Goal: Task Accomplishment & Management: Complete application form

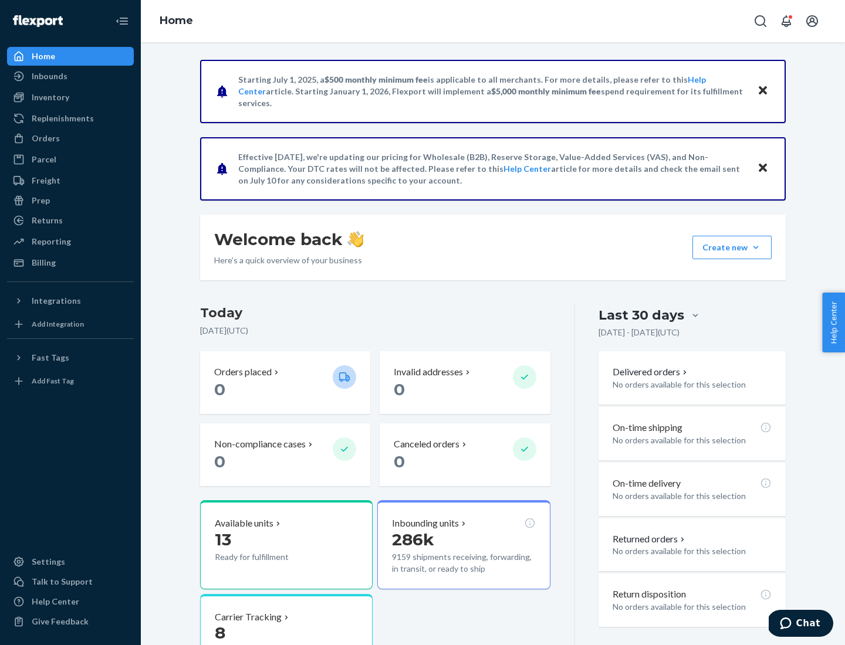
click at [755, 247] on button "Create new Create new inbound Create new order Create new product" at bounding box center [731, 247] width 79 height 23
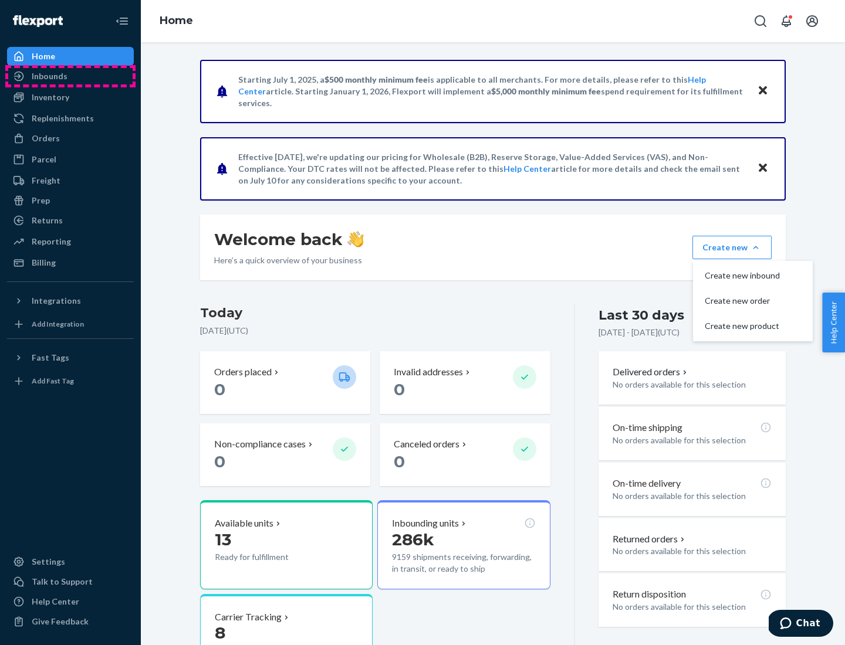
click at [70, 76] on div "Inbounds" at bounding box center [70, 76] width 124 height 16
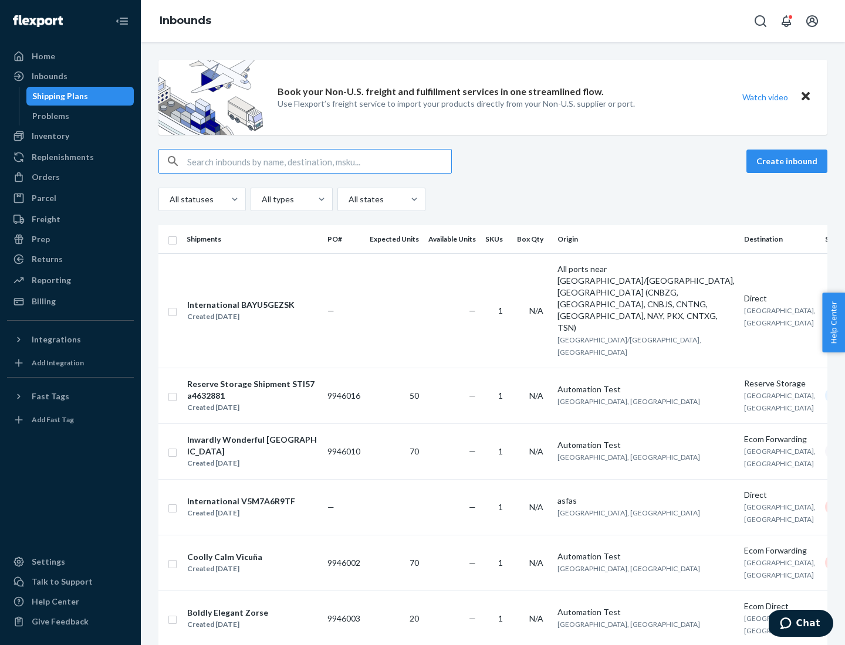
click at [788, 161] on button "Create inbound" at bounding box center [786, 161] width 81 height 23
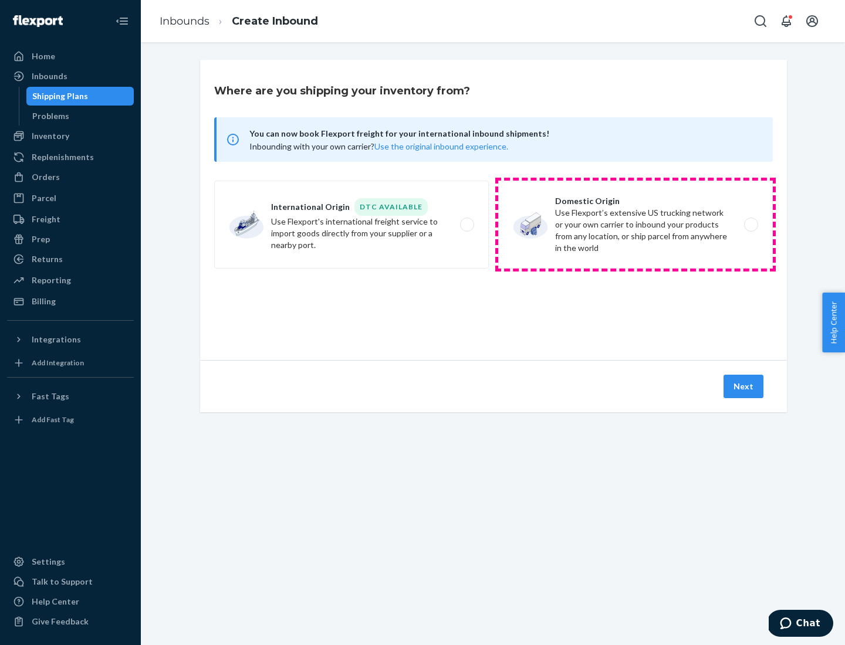
click at [635, 225] on label "Domestic Origin Use Flexport’s extensive US trucking network or your own carrie…" at bounding box center [635, 225] width 274 height 88
click at [750, 225] on input "Domestic Origin Use Flexport’s extensive US trucking network or your own carrie…" at bounding box center [754, 225] width 8 height 8
radio input "true"
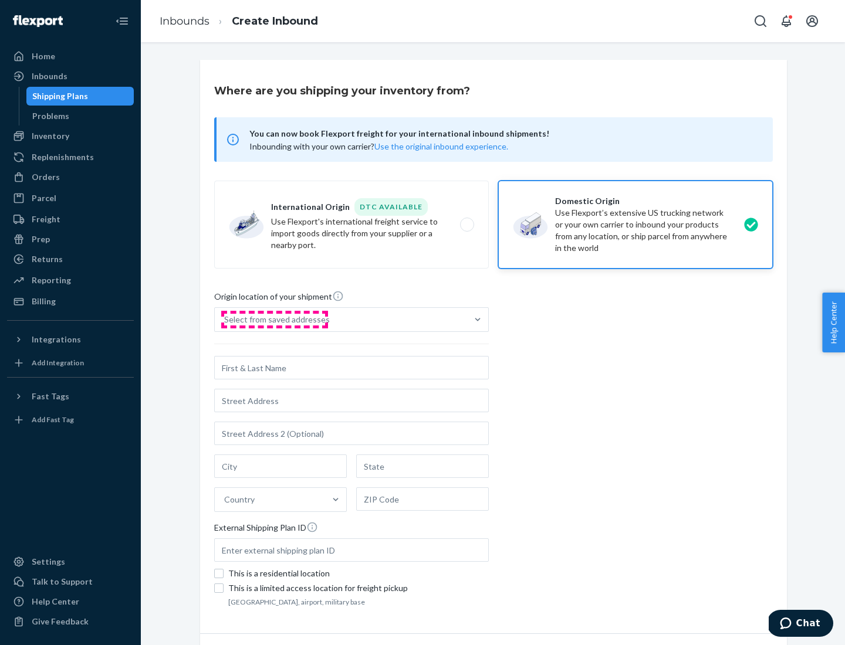
click at [274, 320] on div "Select from saved addresses" at bounding box center [277, 320] width 106 height 12
click at [225, 320] on input "Select from saved addresses" at bounding box center [224, 320] width 1 height 12
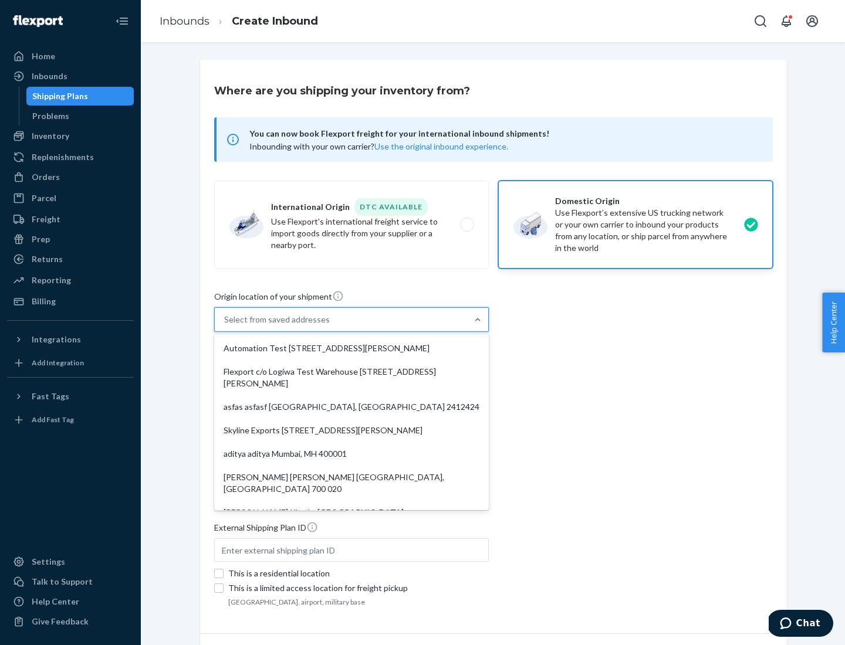
scroll to position [5, 0]
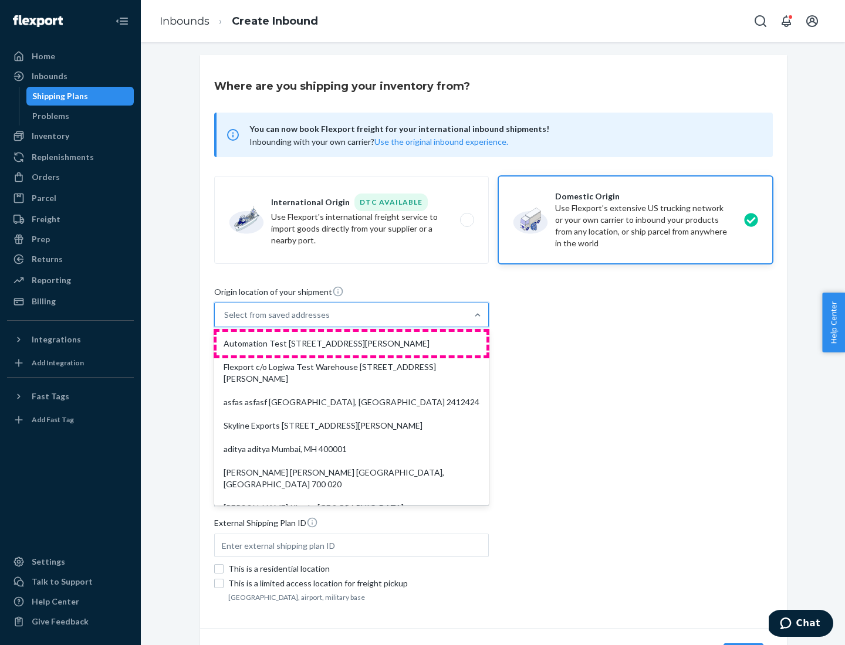
click at [351, 344] on div "Automation Test [STREET_ADDRESS][PERSON_NAME]" at bounding box center [351, 343] width 270 height 23
click at [225, 321] on input "option Automation Test [STREET_ADDRESS][PERSON_NAME]. 9 results available. Use …" at bounding box center [224, 315] width 1 height 12
type input "Automation Test"
type input "9th Floor"
type input "[GEOGRAPHIC_DATA]"
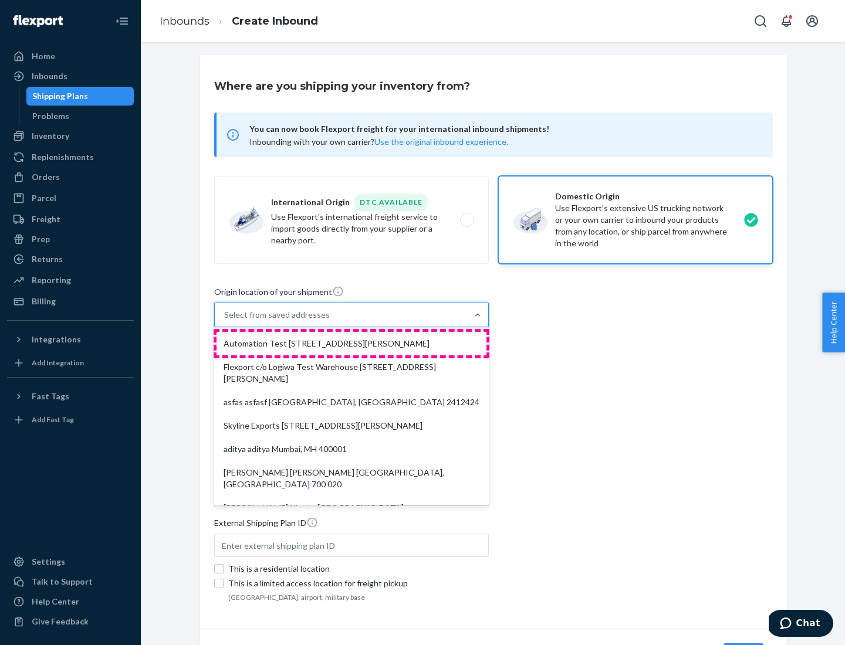
type input "CA"
type input "94104"
type input "[STREET_ADDRESS][PERSON_NAME]"
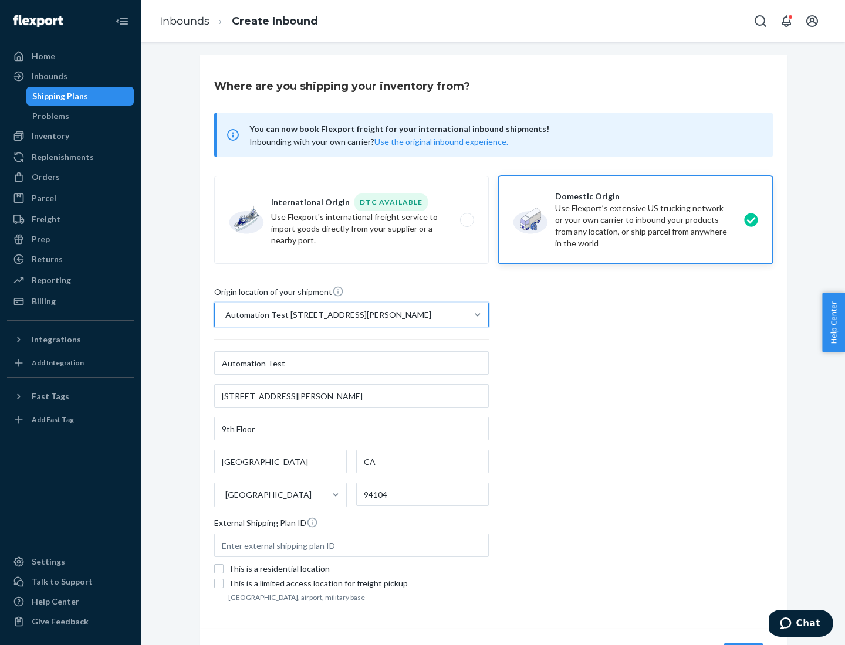
scroll to position [69, 0]
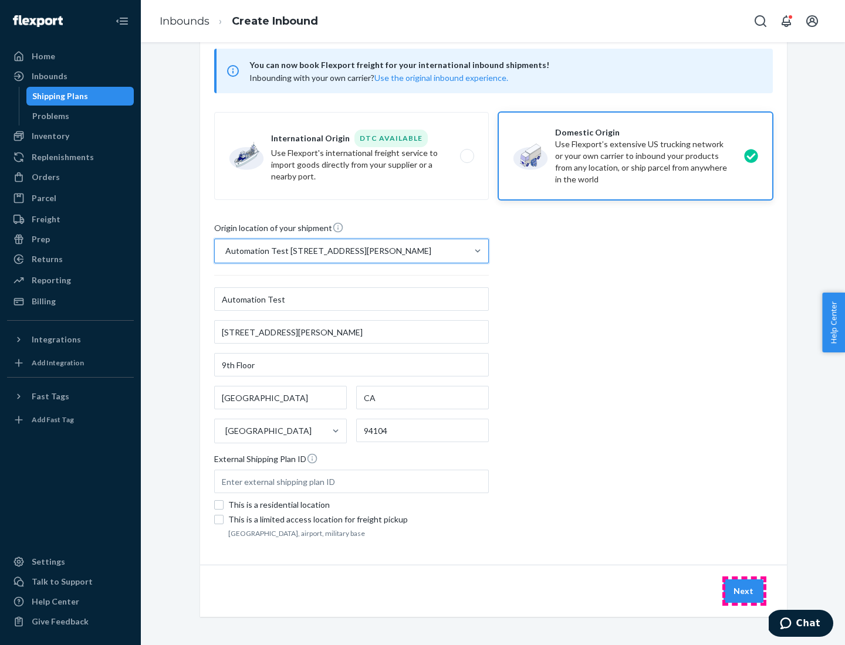
click at [744, 591] on button "Next" at bounding box center [743, 590] width 40 height 23
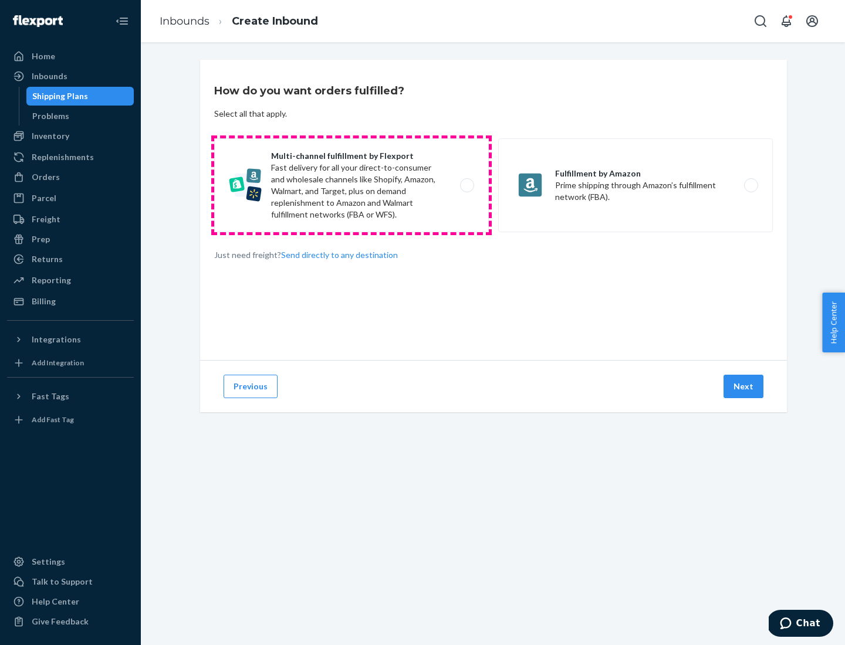
click at [351, 185] on label "Multi-channel fulfillment by Flexport Fast delivery for all your direct-to-cons…" at bounding box center [351, 185] width 274 height 94
click at [466, 185] on input "Multi-channel fulfillment by Flexport Fast delivery for all your direct-to-cons…" at bounding box center [470, 186] width 8 height 8
radio input "true"
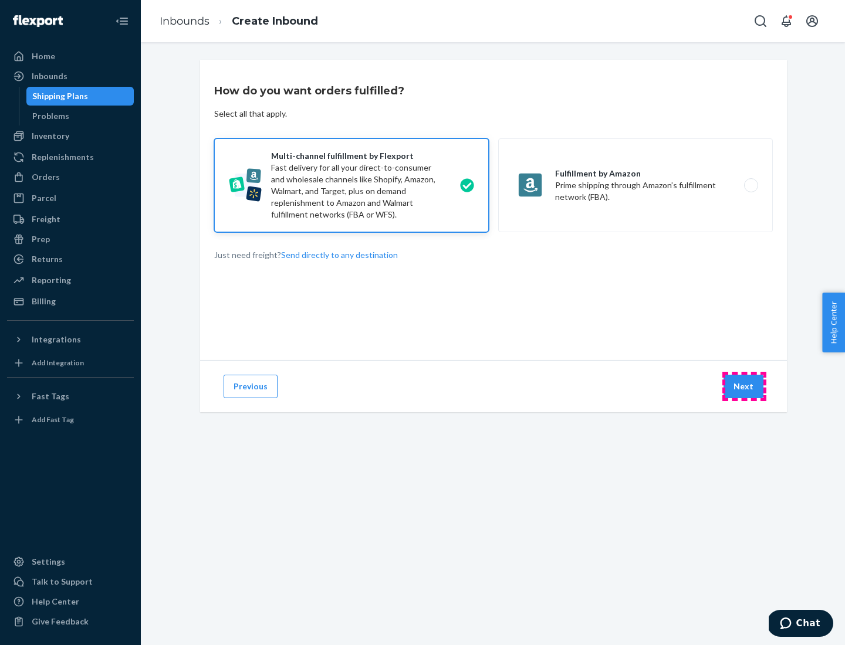
click at [744, 386] on button "Next" at bounding box center [743, 386] width 40 height 23
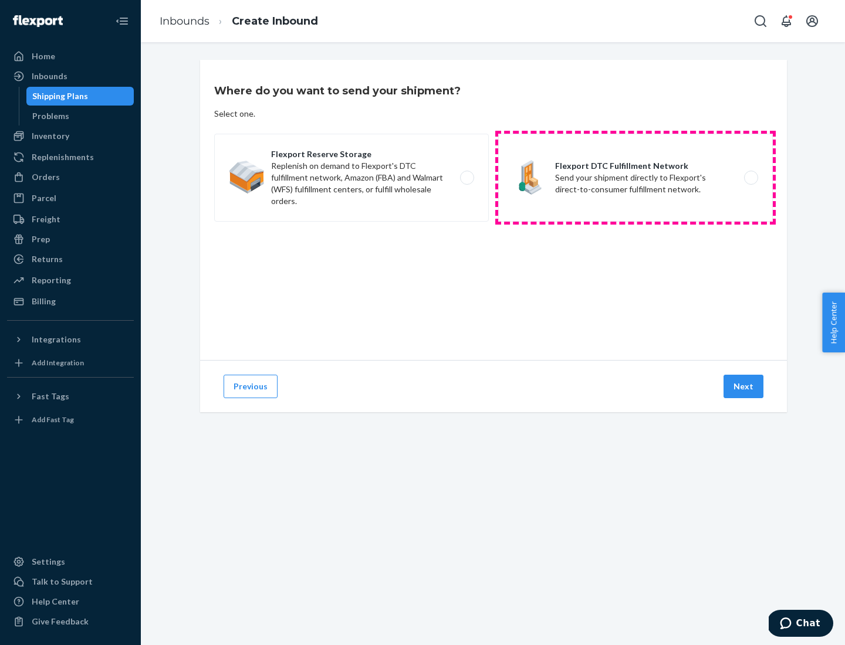
click at [635, 178] on label "Flexport DTC Fulfillment Network Send your shipment directly to Flexport's dire…" at bounding box center [635, 178] width 274 height 88
click at [750, 178] on input "Flexport DTC Fulfillment Network Send your shipment directly to Flexport's dire…" at bounding box center [754, 178] width 8 height 8
radio input "true"
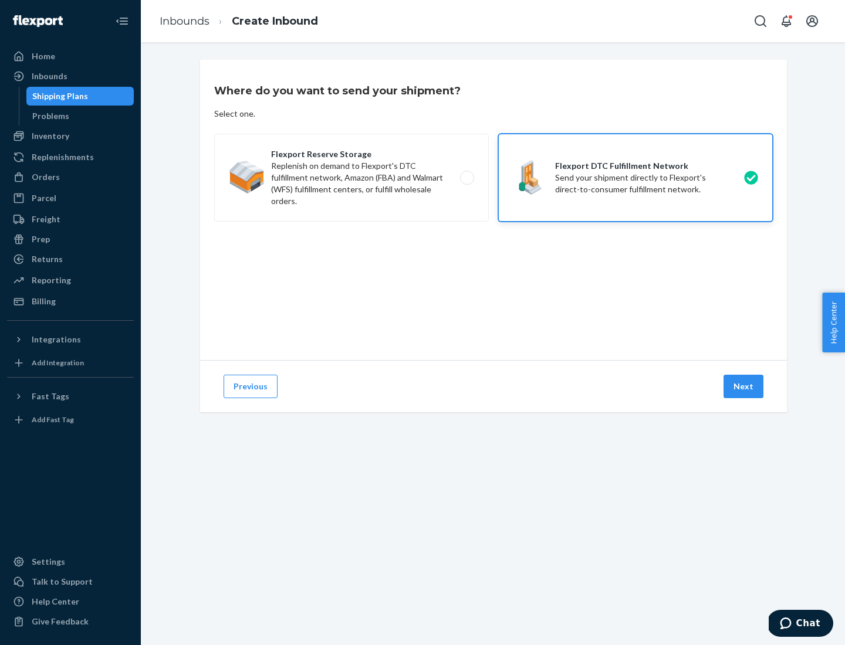
click at [744, 386] on button "Next" at bounding box center [743, 386] width 40 height 23
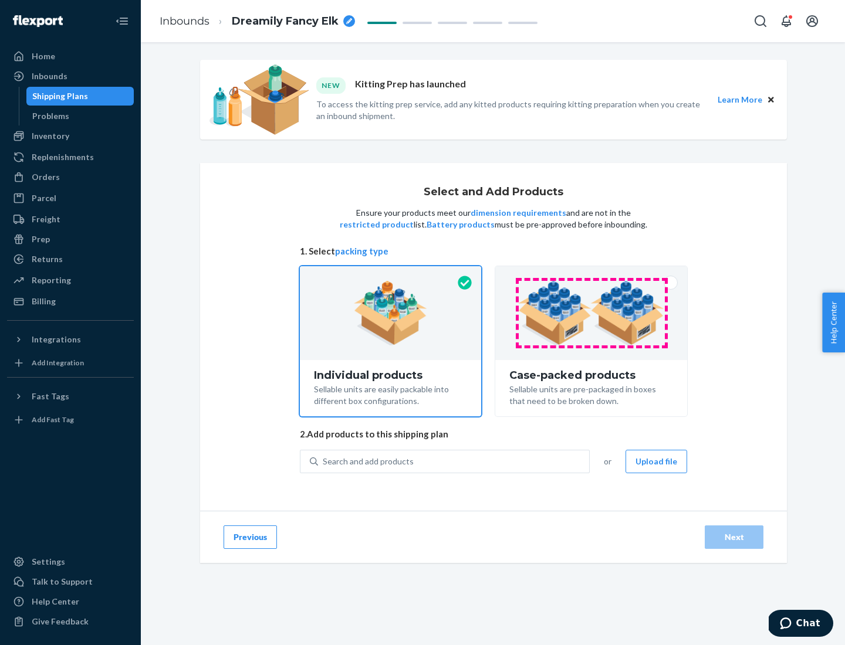
click at [591, 313] on img at bounding box center [591, 313] width 146 height 65
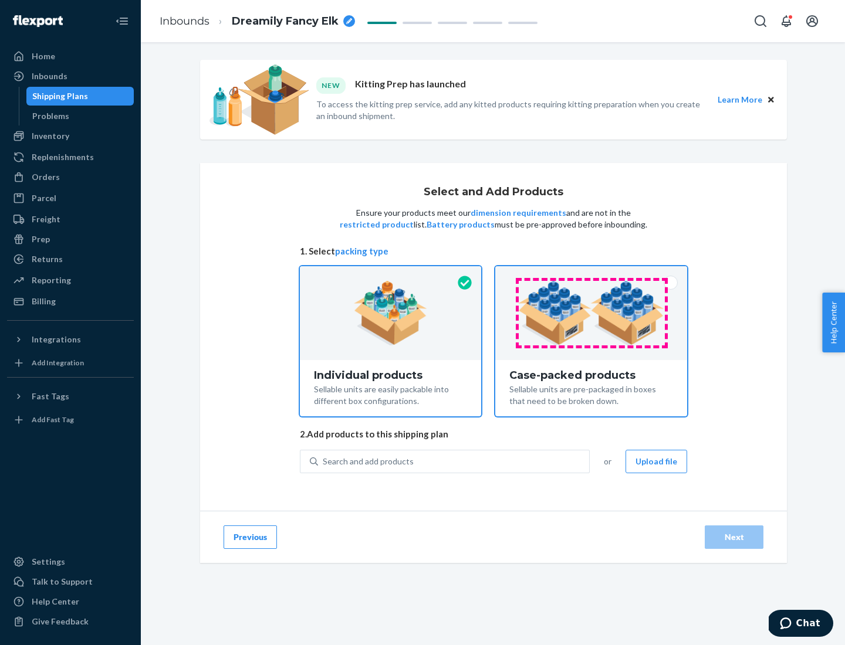
click at [591, 274] on input "Case-packed products Sellable units are pre-packaged in boxes that need to be b…" at bounding box center [591, 270] width 8 height 8
radio input "true"
radio input "false"
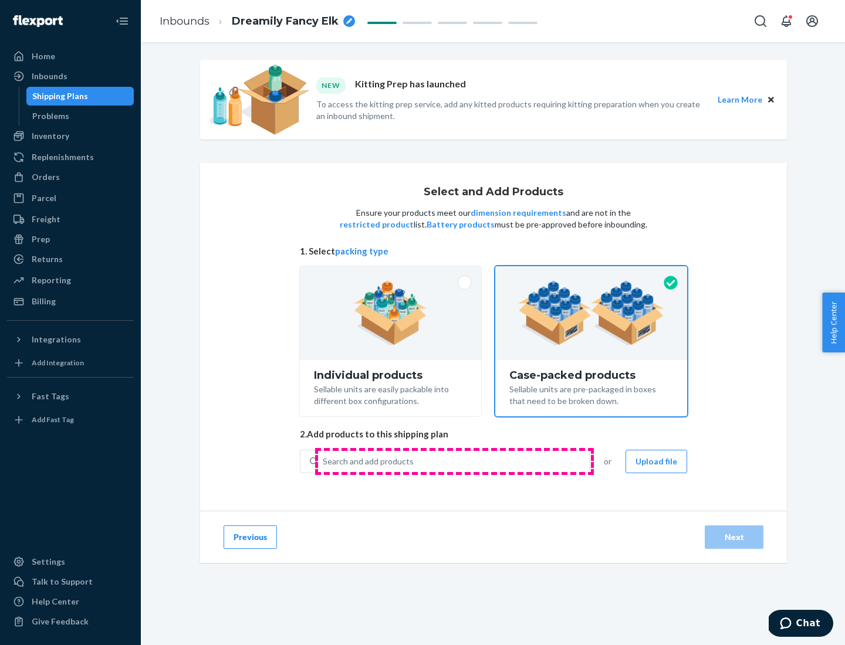
click at [454, 461] on div "Search and add products" at bounding box center [453, 461] width 271 height 21
click at [324, 461] on input "Search and add products" at bounding box center [323, 462] width 1 height 12
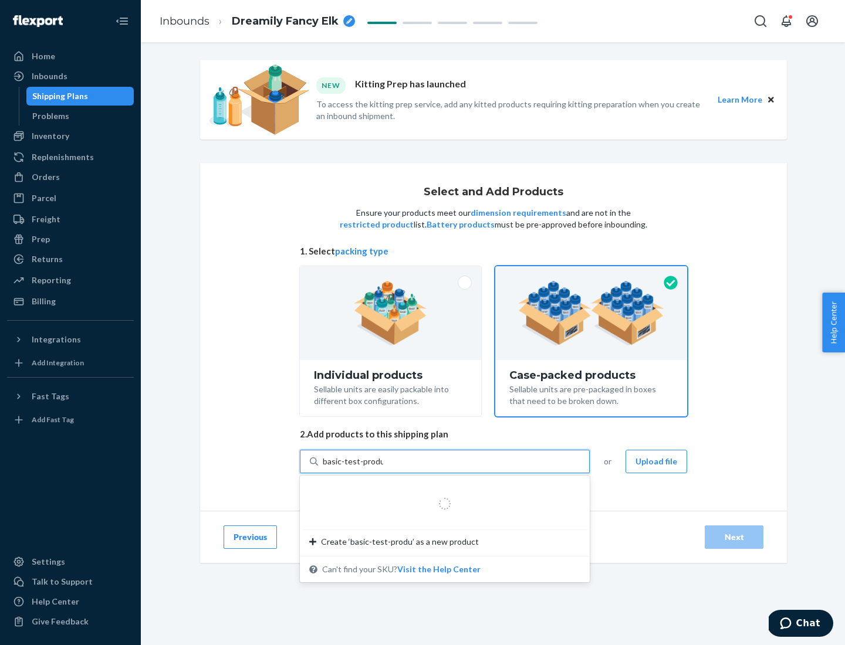
type input "basic-test-product-1"
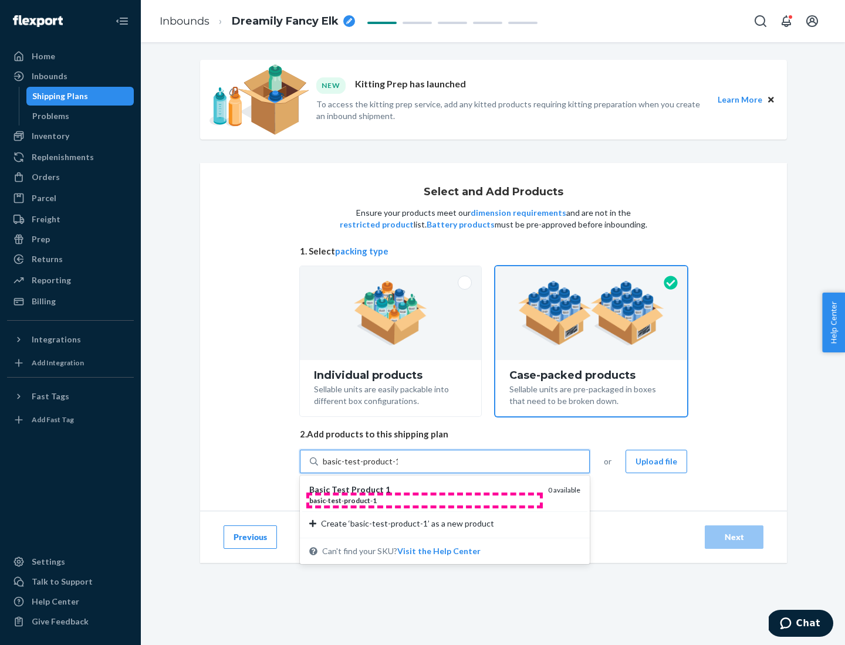
click at [424, 500] on div "basic - test - product - 1" at bounding box center [423, 501] width 229 height 10
click at [398, 467] on input "basic-test-product-1" at bounding box center [360, 462] width 75 height 12
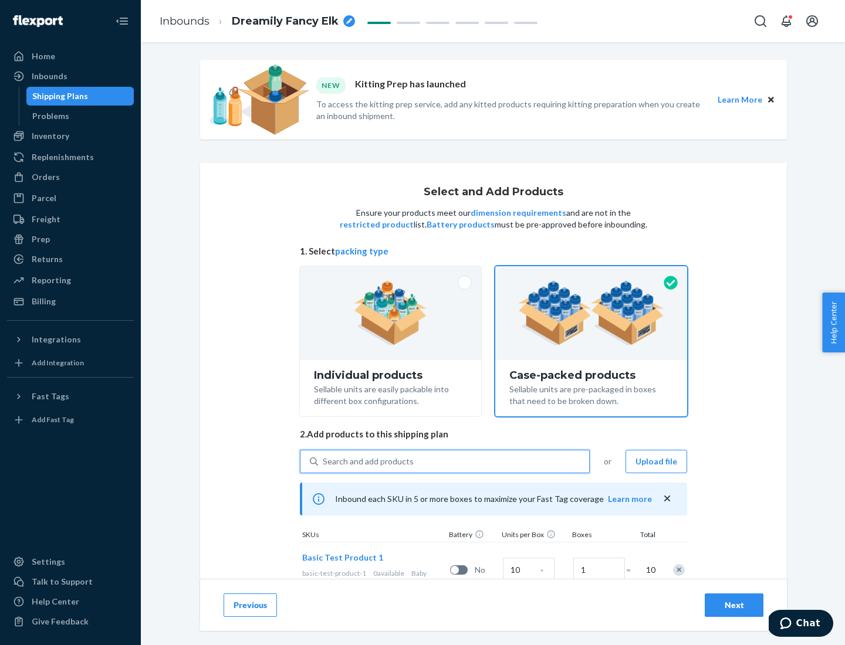
scroll to position [42, 0]
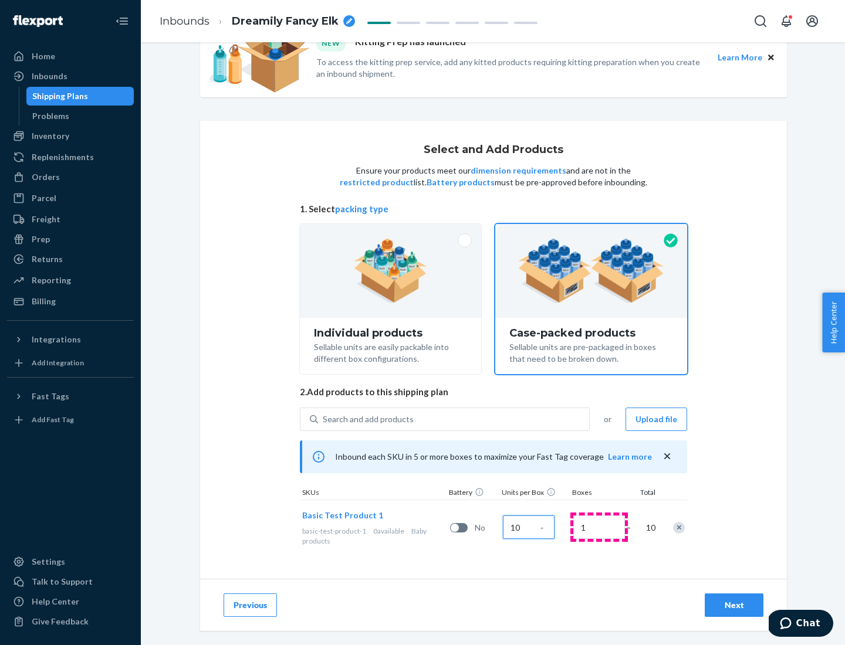
type input "10"
type input "7"
click at [734, 605] on div "Next" at bounding box center [733, 605] width 39 height 12
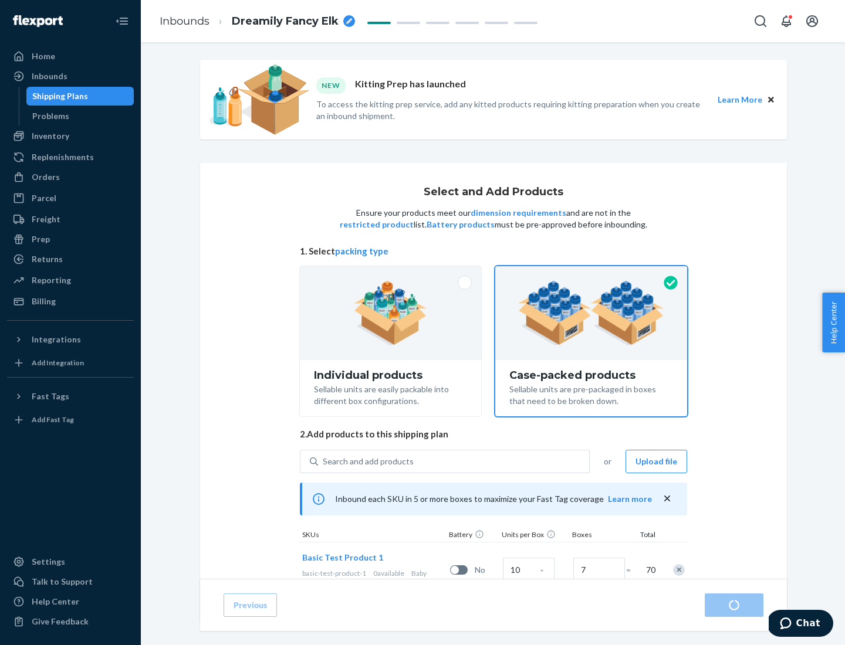
radio input "true"
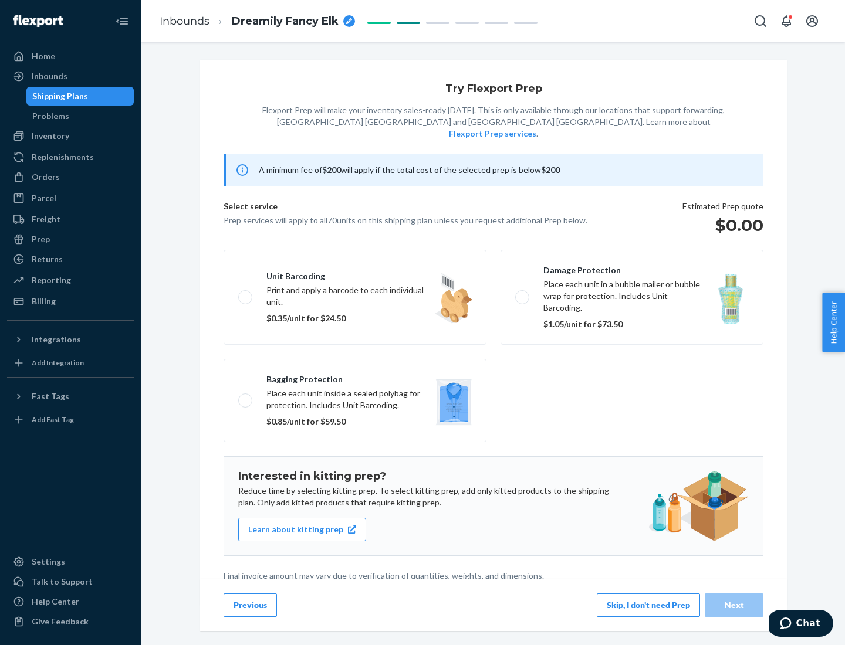
scroll to position [3, 0]
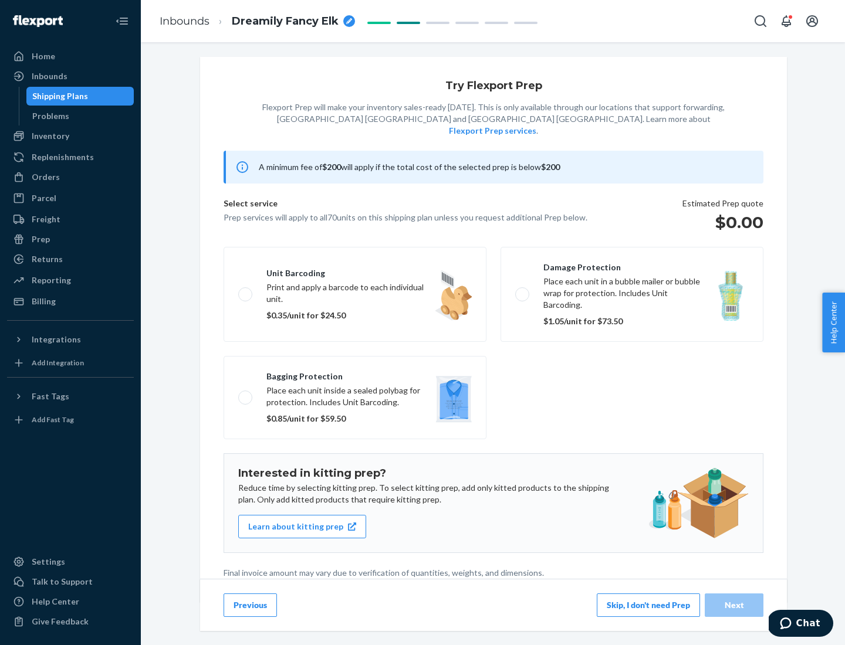
click at [355, 374] on label "Bagging protection Place each unit inside a sealed polybag for protection. Incl…" at bounding box center [354, 397] width 263 height 83
click at [246, 394] on input "Bagging protection Place each unit inside a sealed polybag for protection. Incl…" at bounding box center [242, 398] width 8 height 8
checkbox input "true"
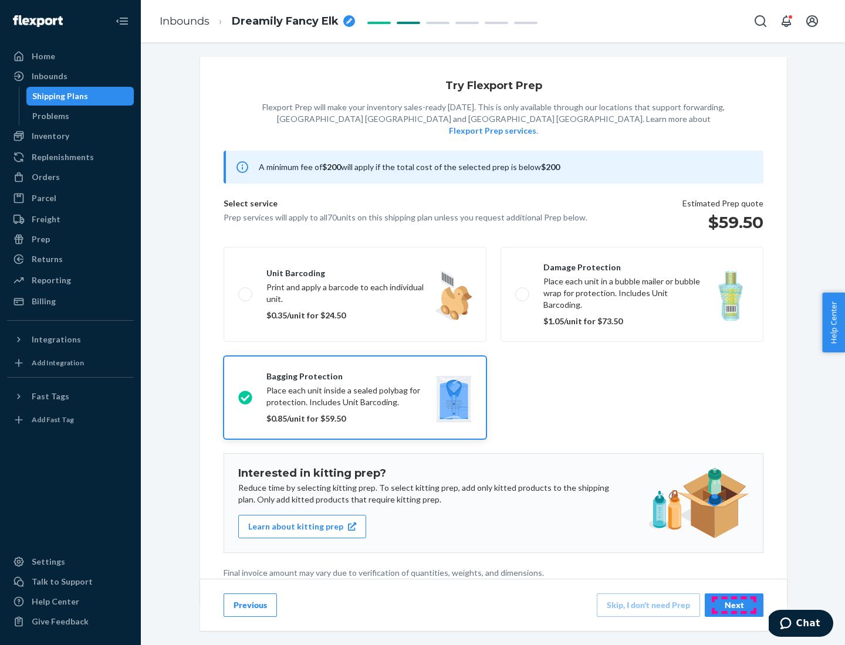
click at [734, 605] on div "Next" at bounding box center [733, 605] width 39 height 12
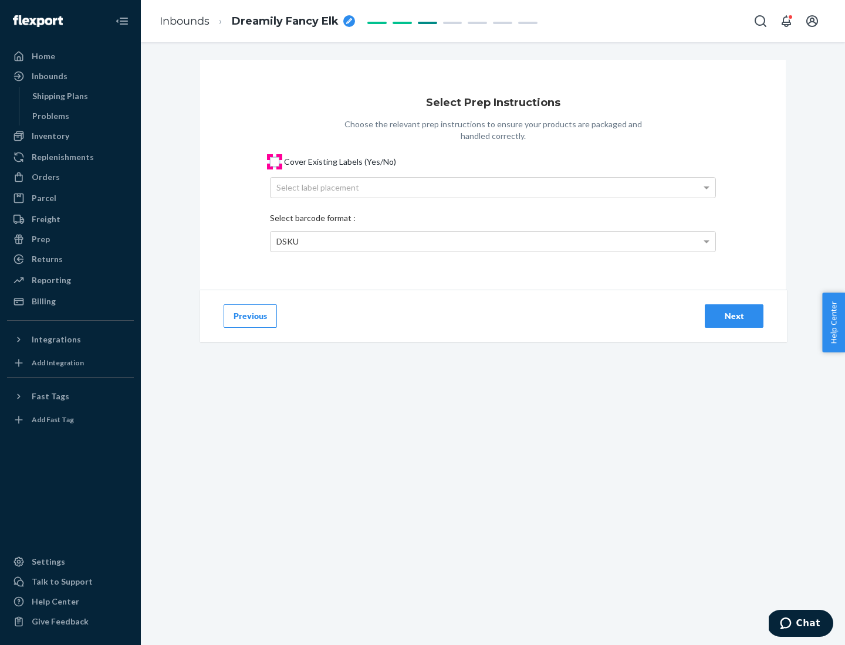
click at [274, 161] on input "Cover Existing Labels (Yes/No)" at bounding box center [274, 161] width 9 height 9
checkbox input "true"
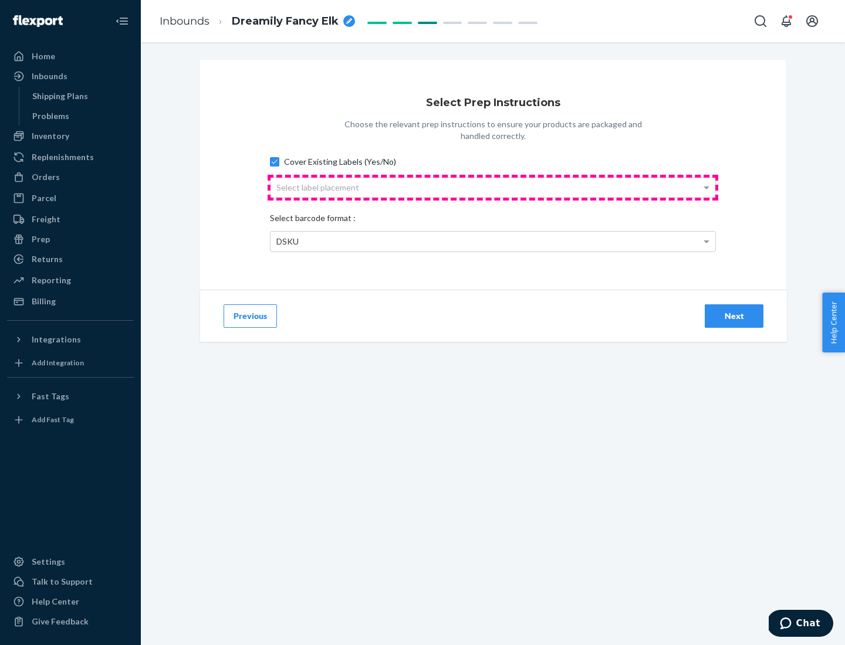
click at [493, 187] on div "Select label placement" at bounding box center [492, 188] width 445 height 20
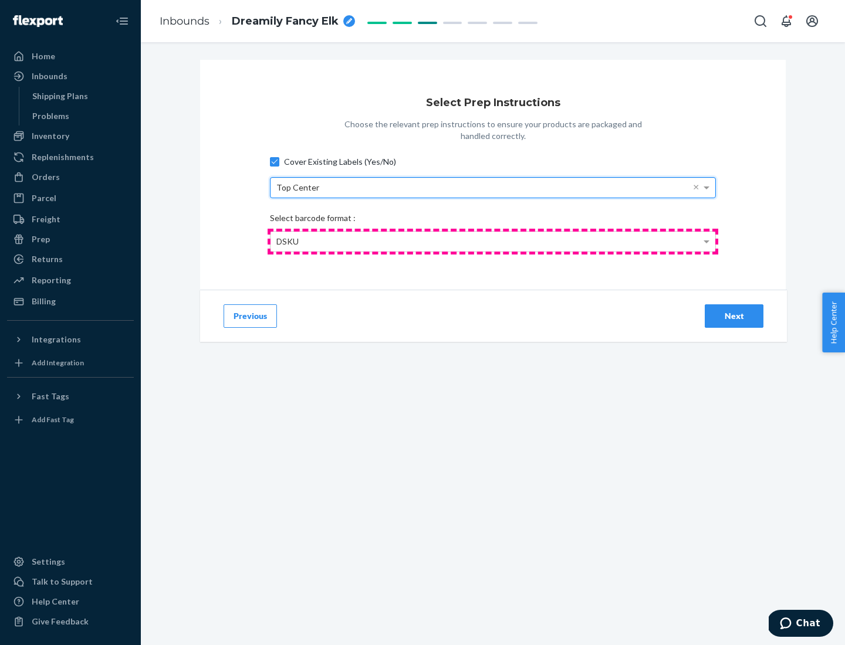
click at [493, 241] on div "DSKU" at bounding box center [492, 242] width 445 height 20
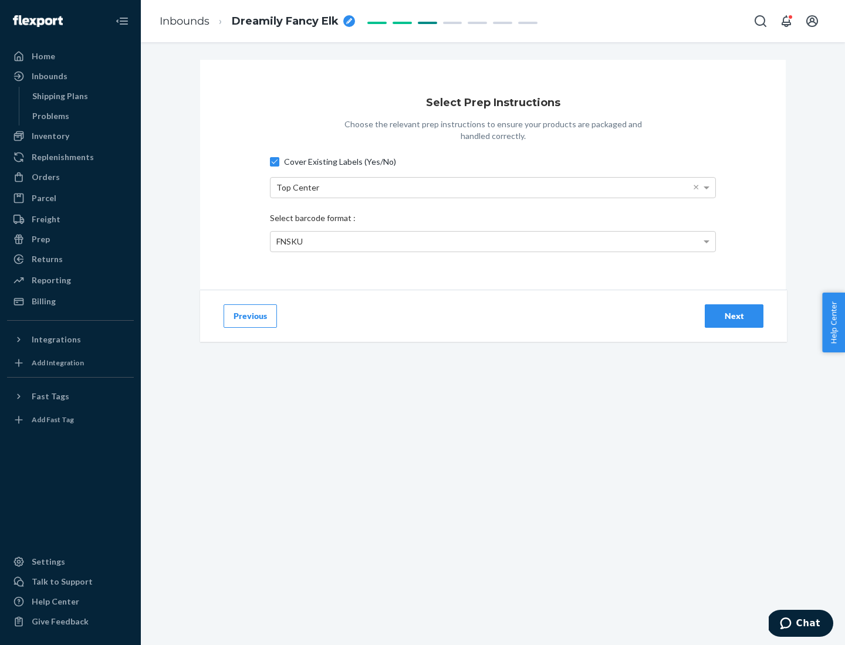
click at [734, 316] on div "Next" at bounding box center [733, 316] width 39 height 12
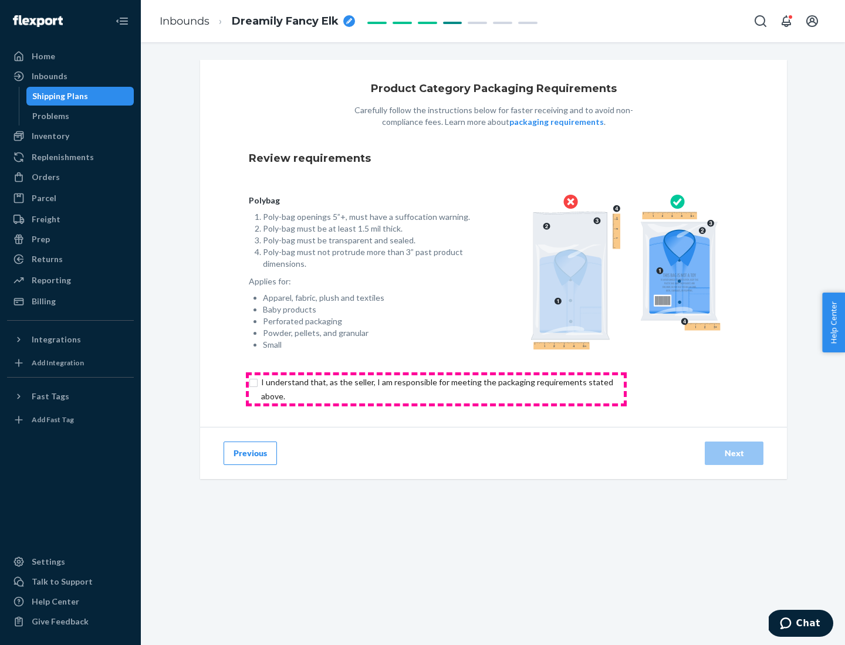
click at [436, 389] on input "checkbox" at bounding box center [444, 389] width 390 height 28
checkbox input "true"
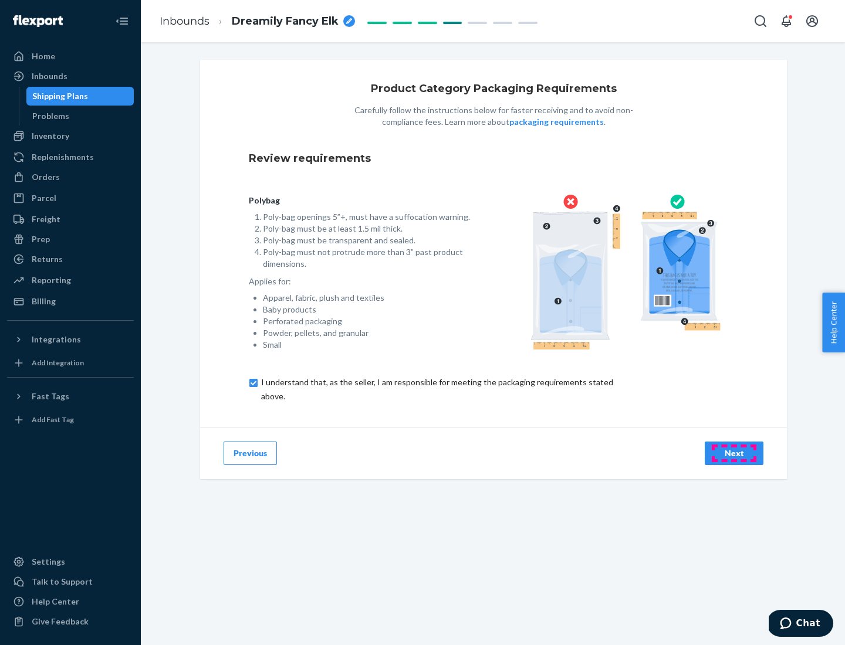
click at [734, 453] on div "Next" at bounding box center [733, 453] width 39 height 12
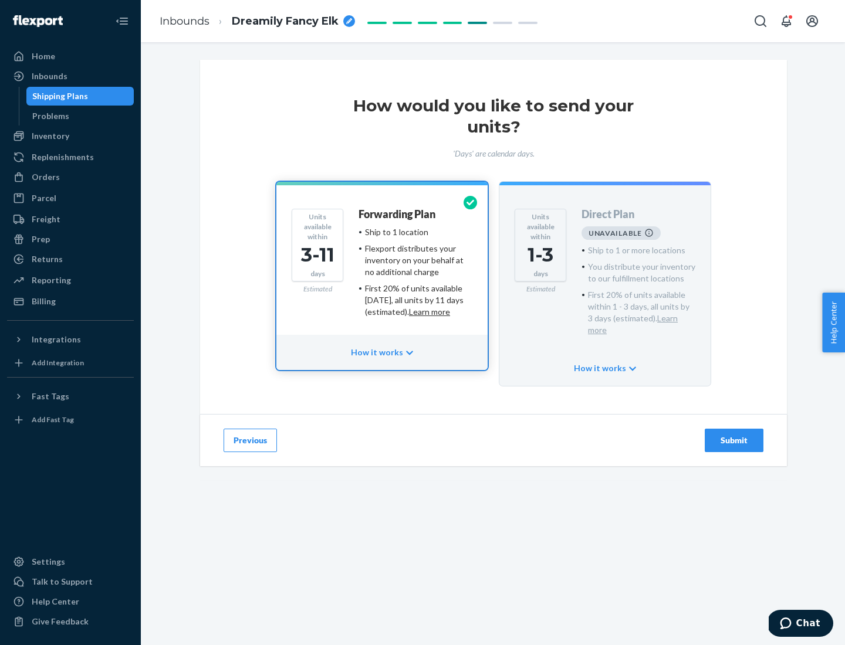
click at [398, 214] on h4 "Forwarding Plan" at bounding box center [396, 215] width 77 height 12
click at [734, 435] on div "Submit" at bounding box center [733, 441] width 39 height 12
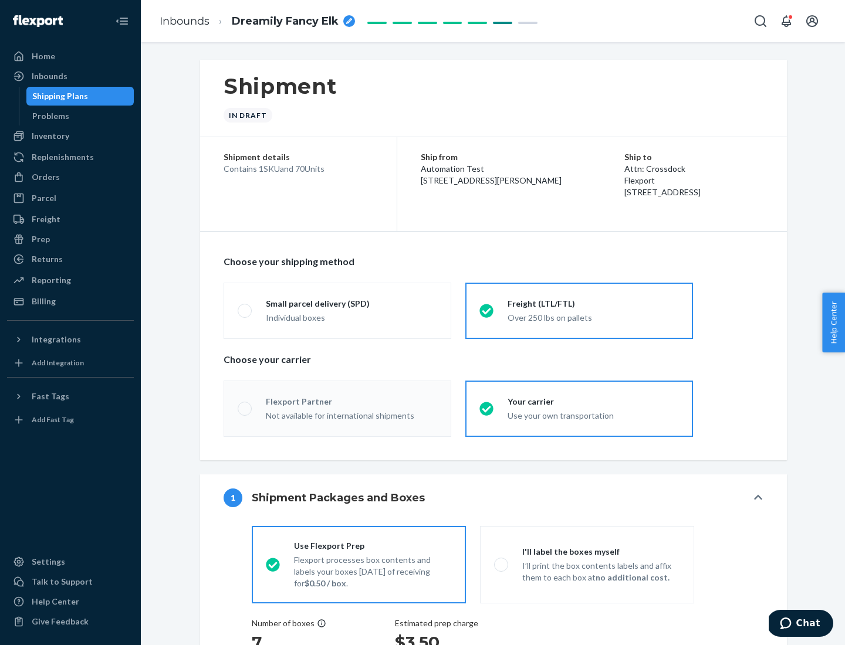
radio input "true"
radio input "false"
radio input "true"
radio input "false"
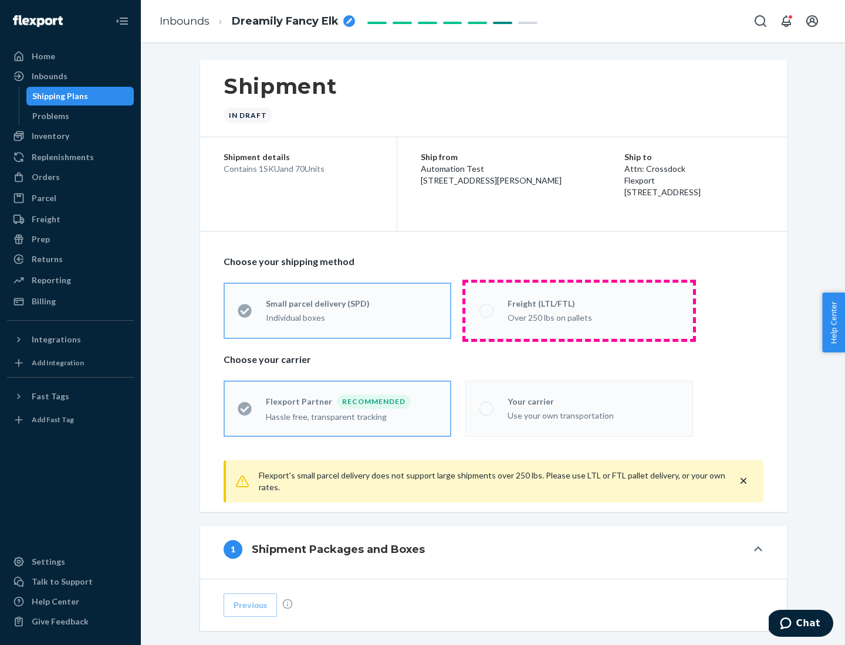
click at [579, 310] on div "Over 250 lbs on pallets" at bounding box center [592, 317] width 171 height 14
click at [487, 310] on input "Freight (LTL/FTL) Over 250 lbs on pallets" at bounding box center [483, 311] width 8 height 8
radio input "true"
radio input "false"
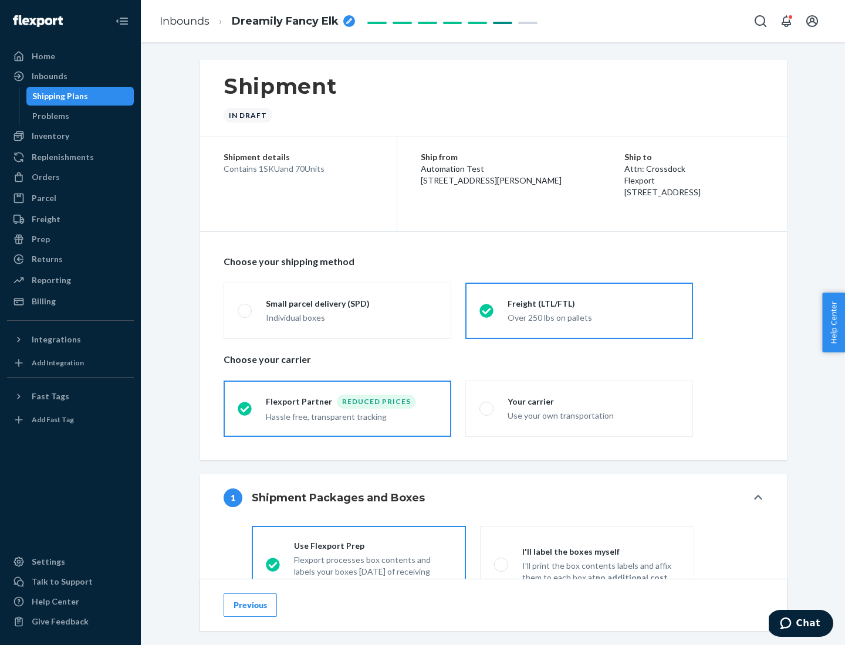
scroll to position [65, 0]
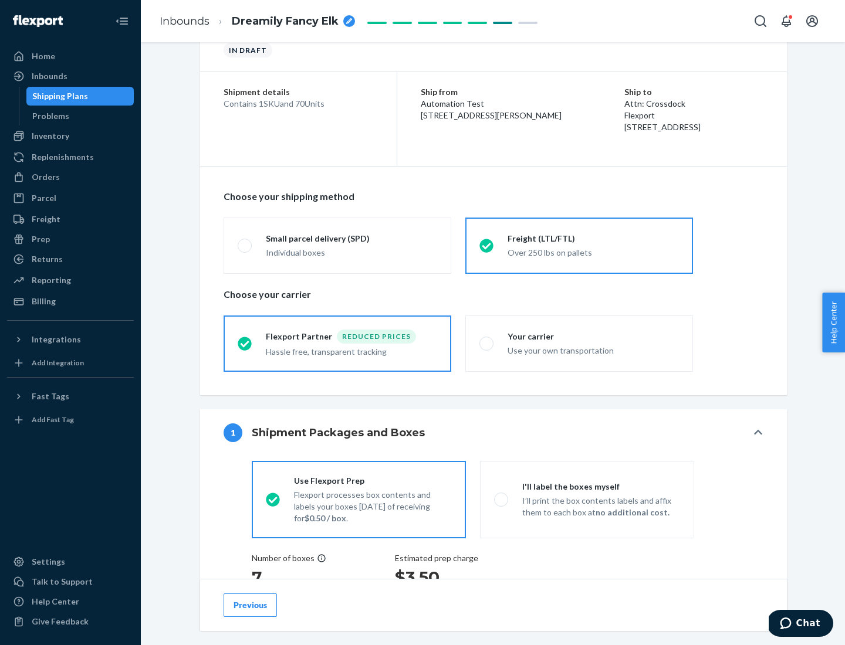
click at [337, 344] on div "Hassle free, transparent tracking" at bounding box center [351, 351] width 171 height 14
click at [245, 343] on input "Flexport Partner Reduced prices Hassle free, transparent tracking" at bounding box center [242, 344] width 8 height 8
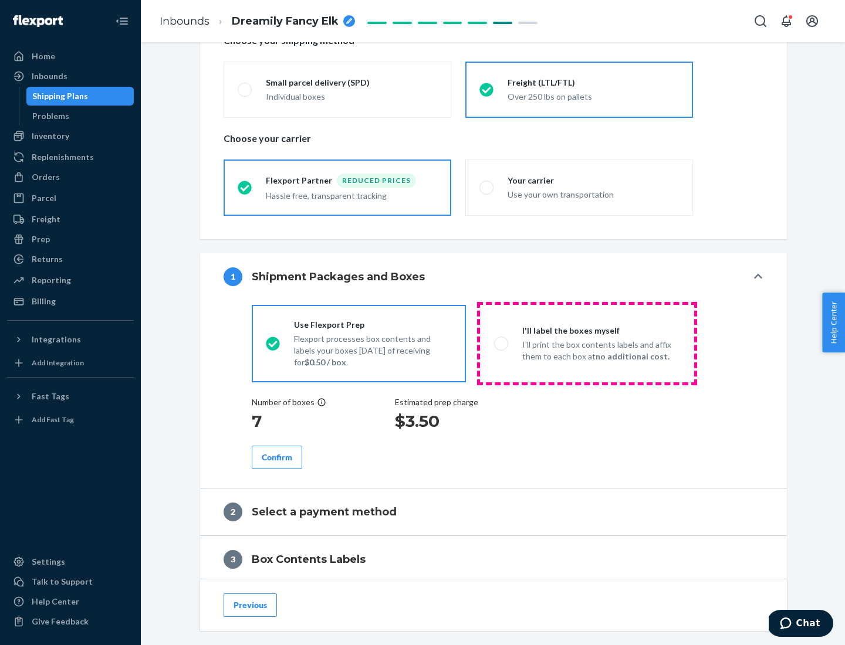
click at [586, 343] on p "I’ll print the box contents labels and affix them to each box at no additional …" at bounding box center [601, 350] width 158 height 23
click at [501, 343] on input "I'll label the boxes myself I’ll print the box contents labels and affix them t…" at bounding box center [498, 344] width 8 height 8
radio input "true"
radio input "false"
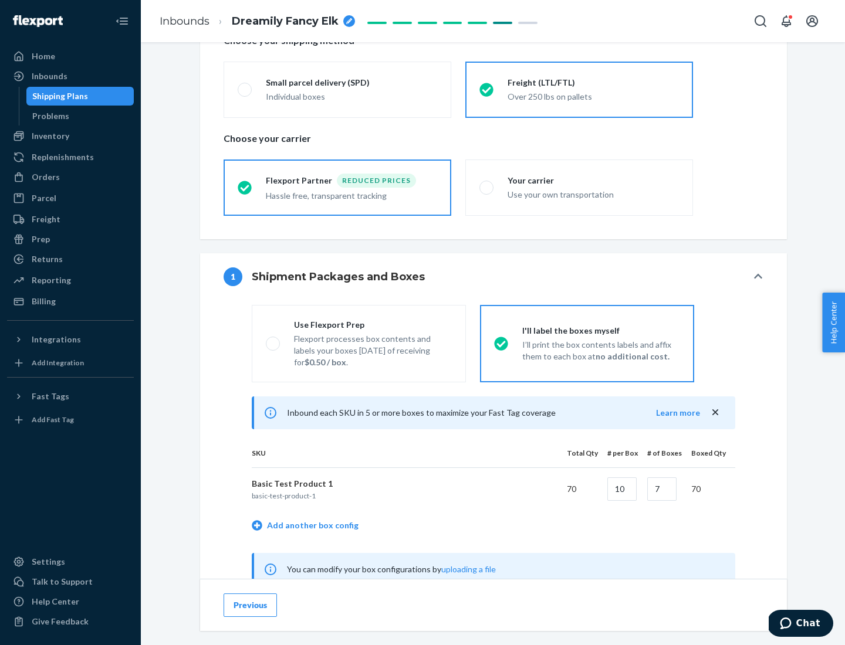
scroll to position [367, 0]
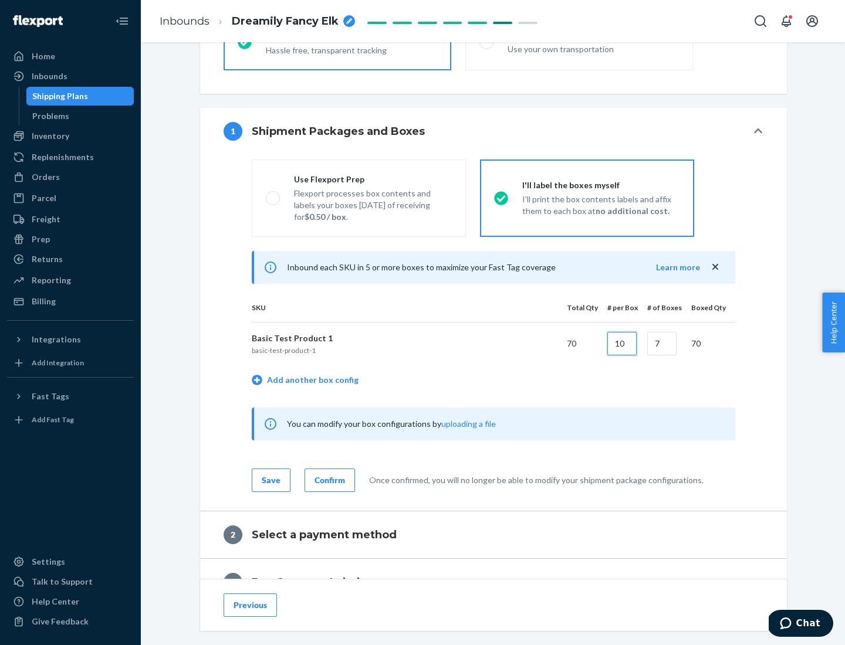
type input "10"
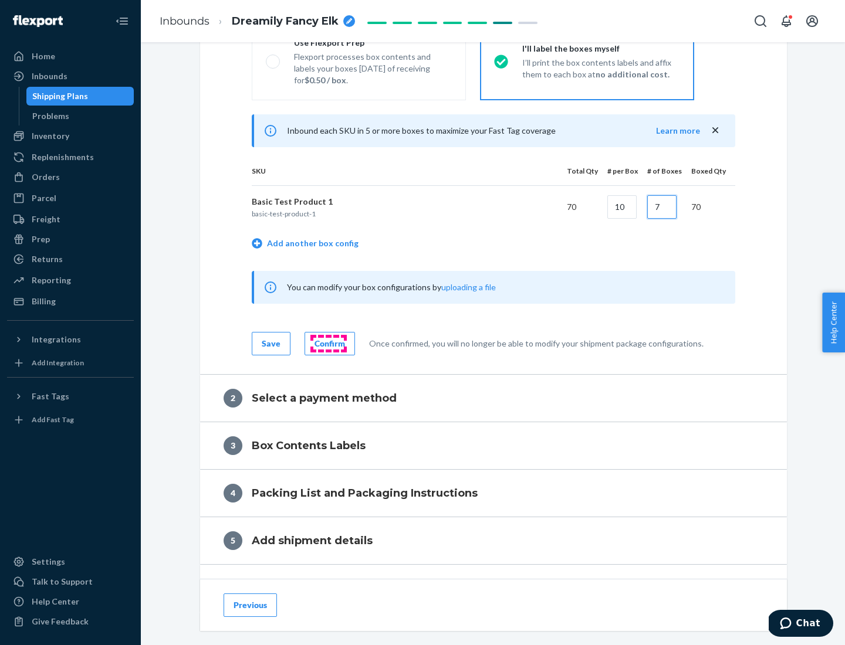
type input "7"
click at [328, 343] on div "Confirm" at bounding box center [329, 344] width 30 height 12
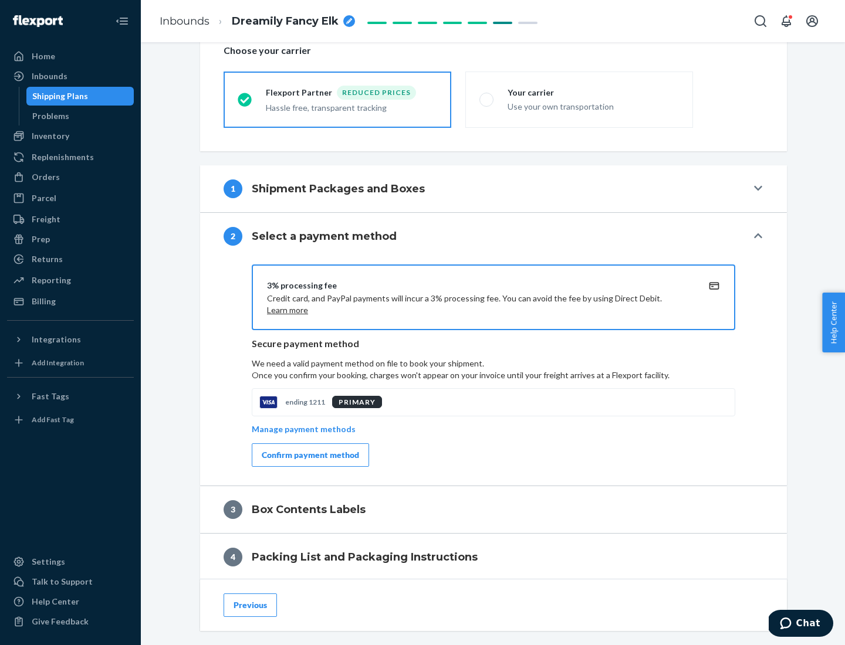
scroll to position [421, 0]
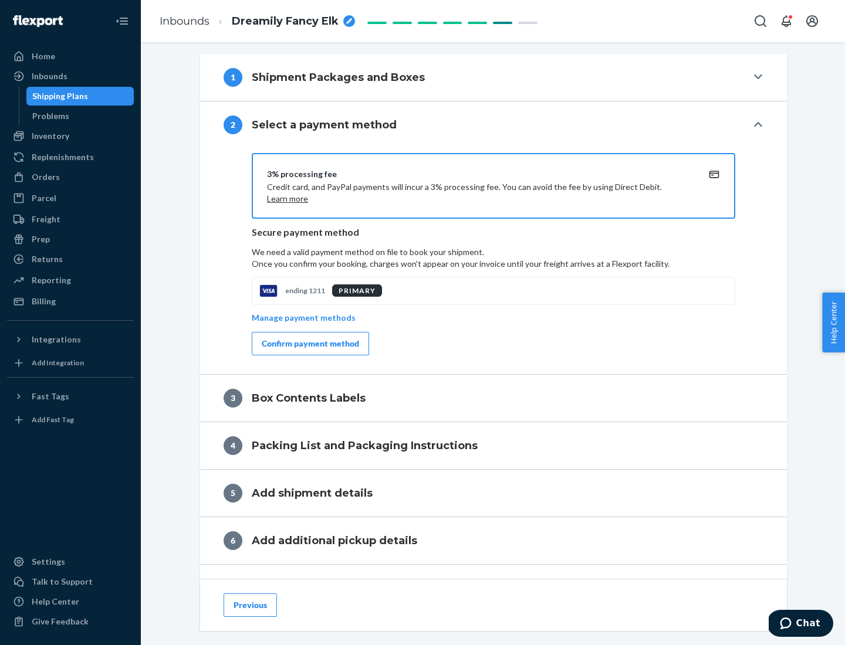
click at [309, 344] on div "Confirm payment method" at bounding box center [310, 344] width 97 height 12
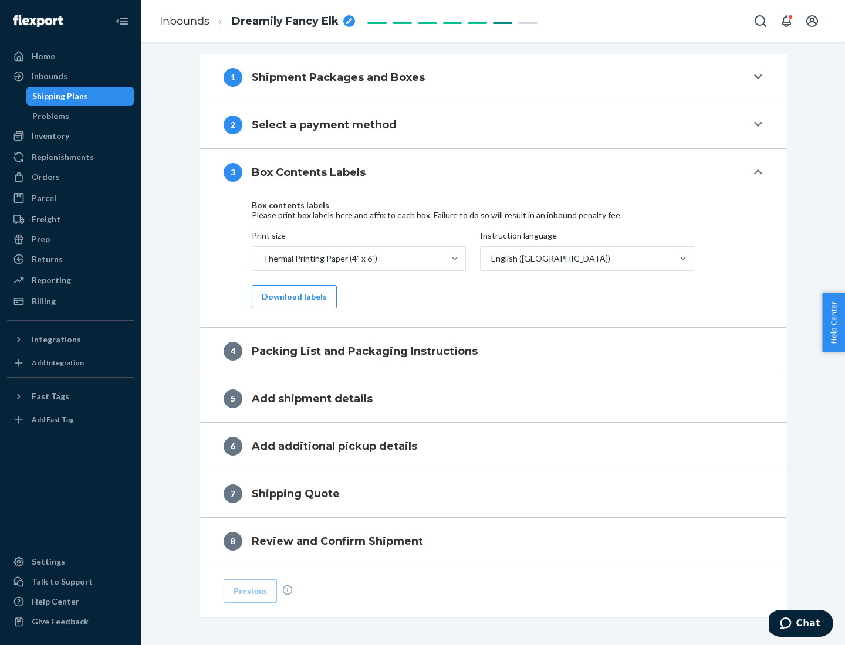
scroll to position [374, 0]
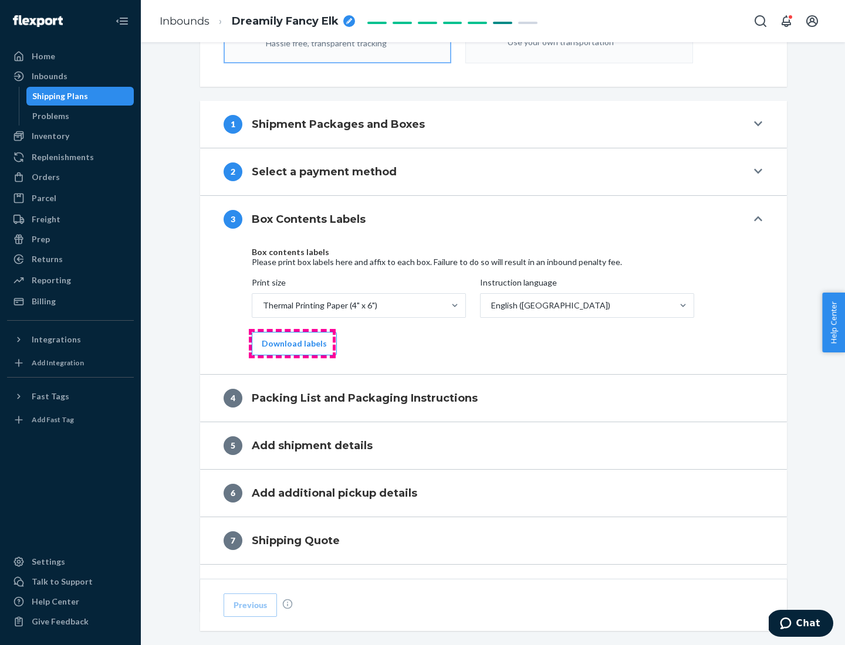
click at [291, 344] on button "Download labels" at bounding box center [294, 343] width 85 height 23
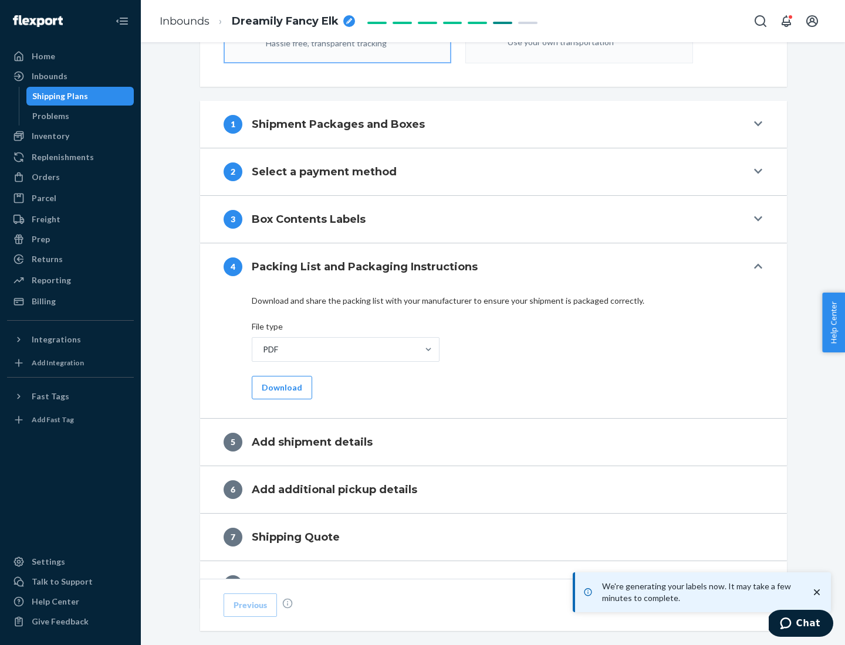
scroll to position [418, 0]
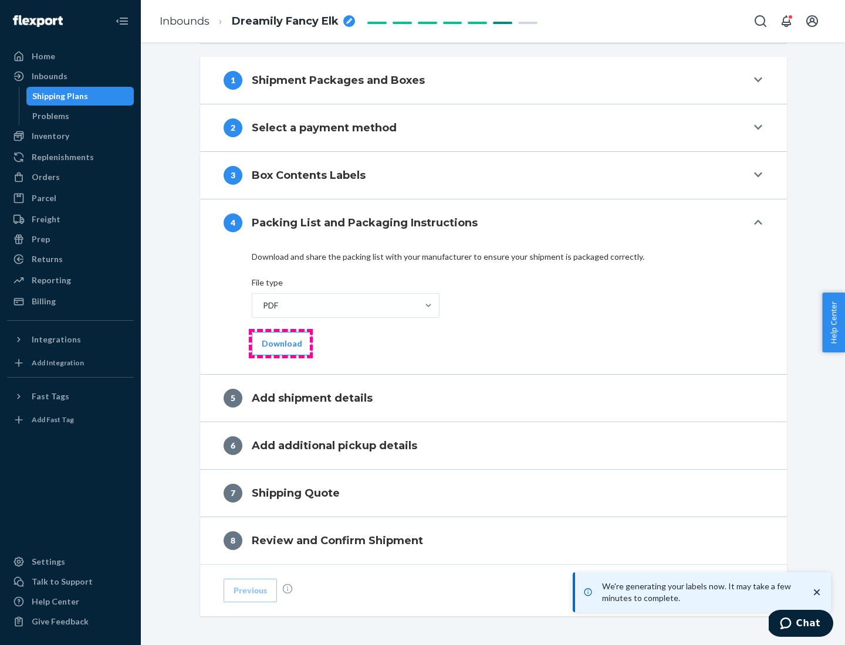
click at [280, 343] on button "Download" at bounding box center [282, 343] width 60 height 23
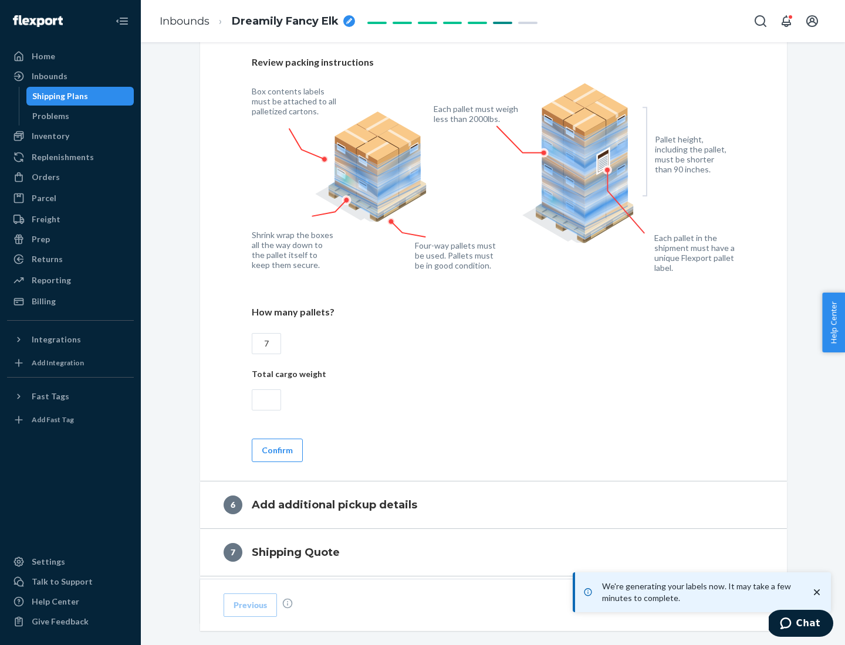
scroll to position [809, 0]
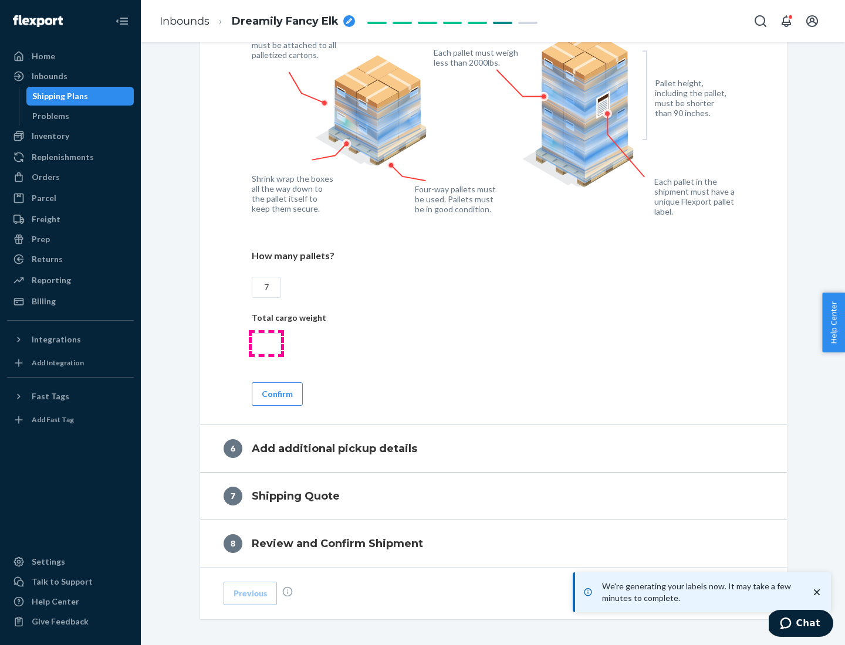
type input "7"
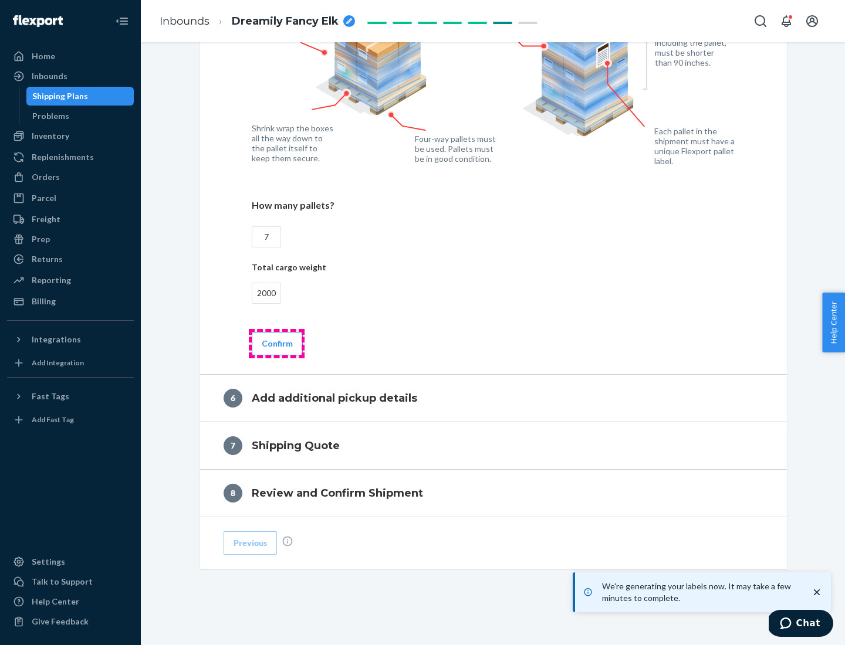
type input "2000"
click at [276, 343] on button "Confirm" at bounding box center [277, 343] width 51 height 23
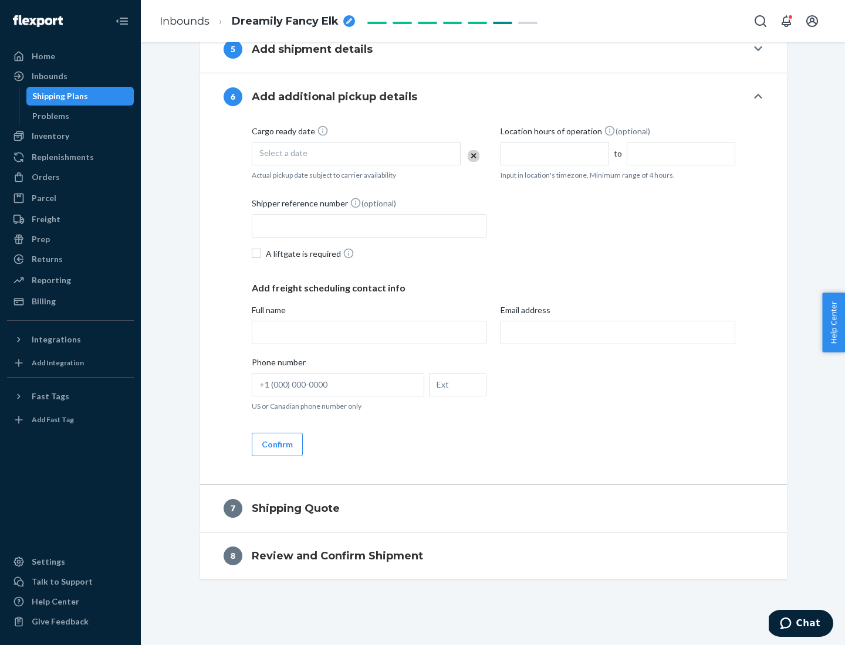
scroll to position [449, 0]
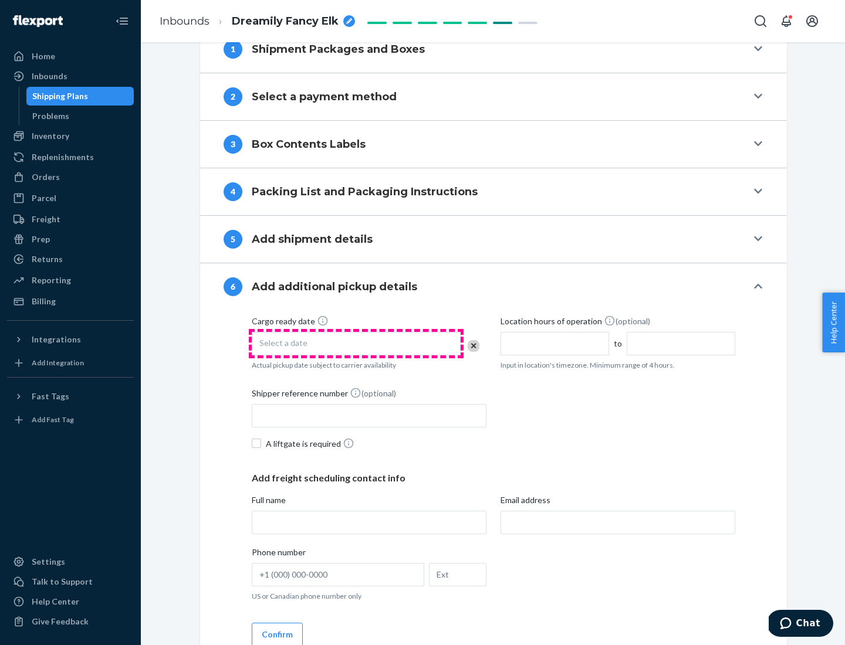
click at [356, 343] on div "Select a date" at bounding box center [356, 343] width 209 height 23
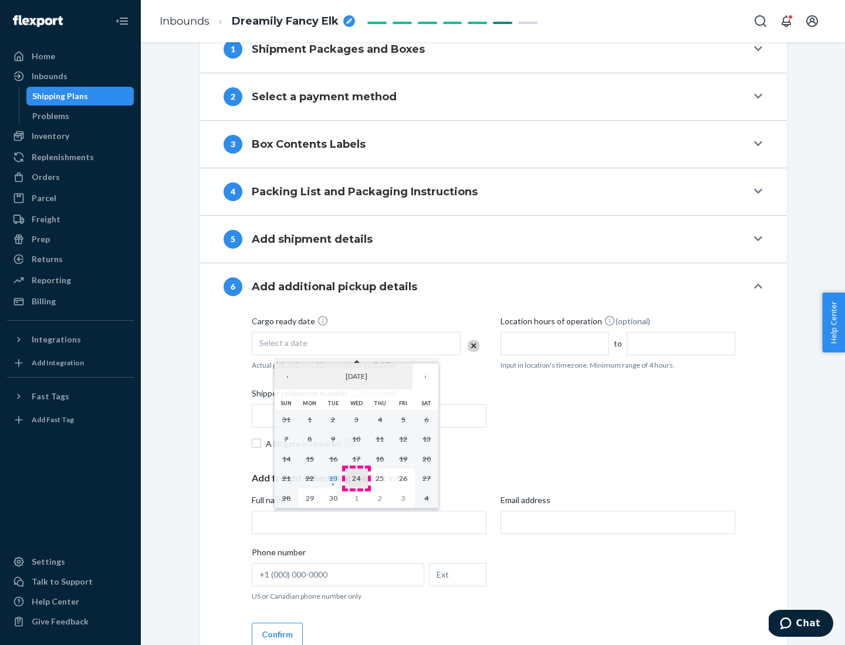
click at [356, 478] on abbr "24" at bounding box center [356, 478] width 8 height 9
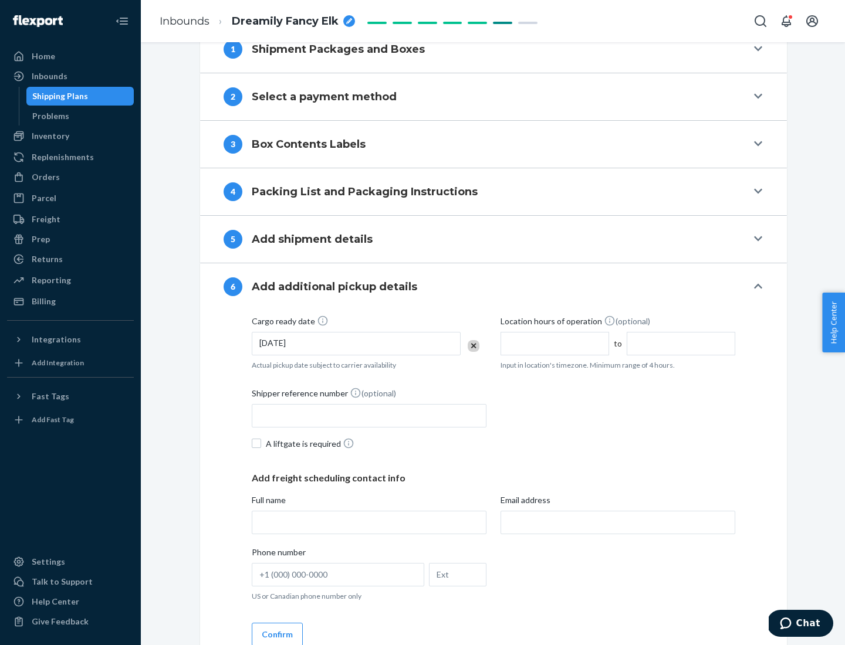
scroll to position [628, 0]
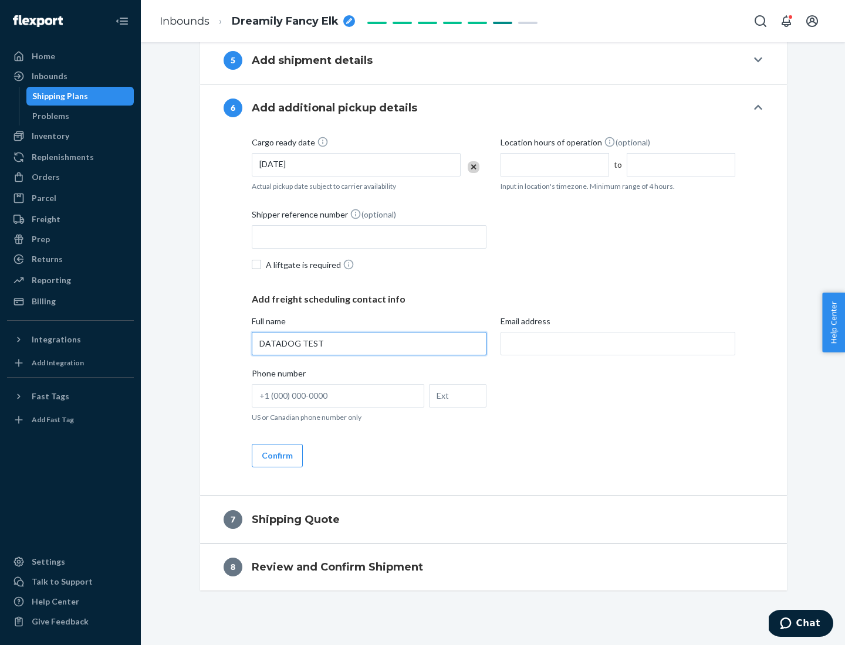
type input "DATADOG TEST"
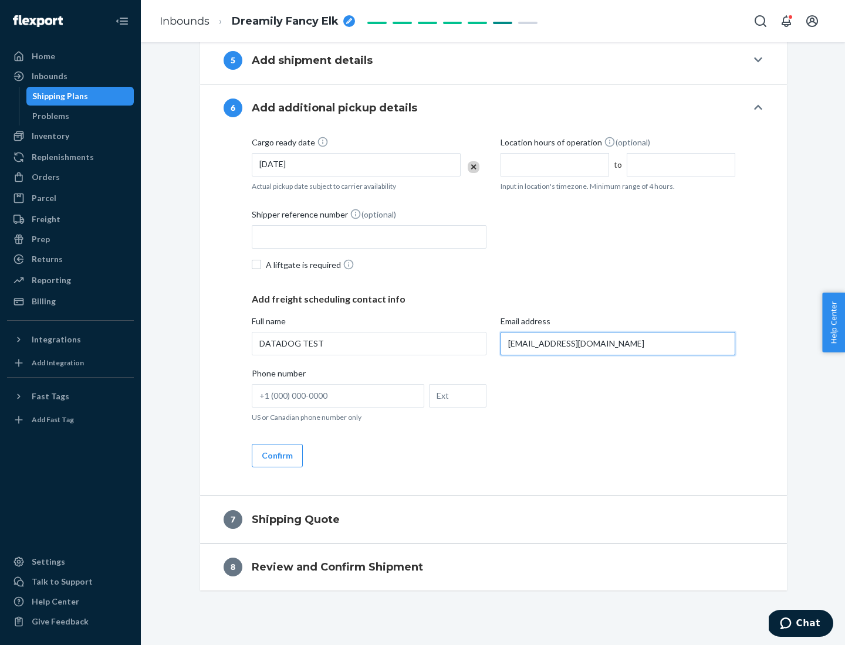
scroll to position [639, 0]
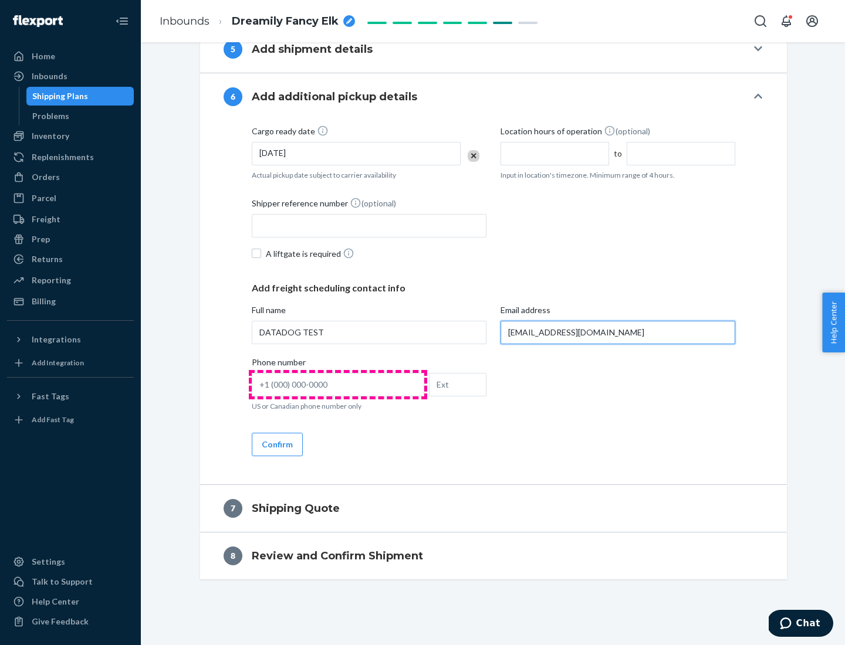
type input "[EMAIL_ADDRESS][DOMAIN_NAME]"
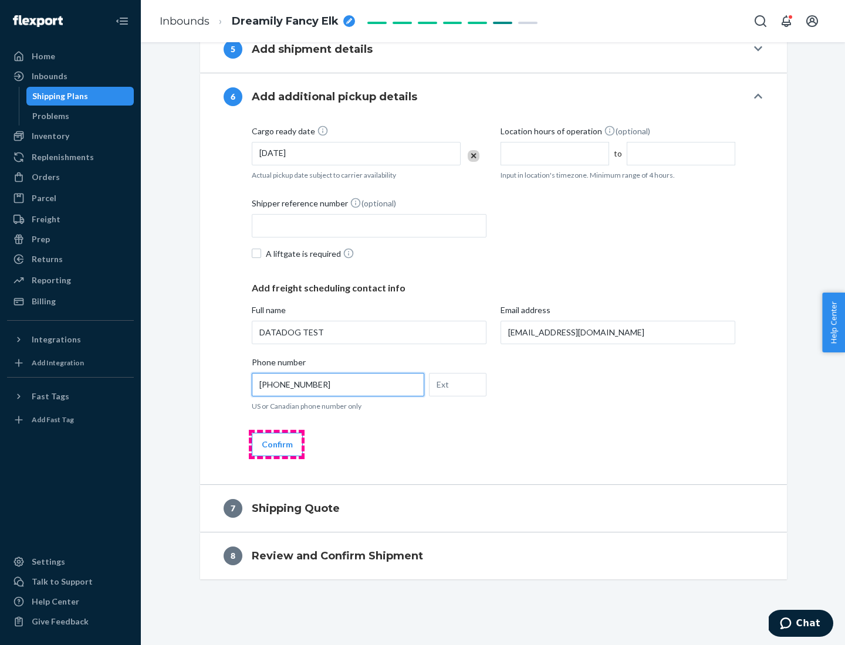
type input "[PHONE_NUMBER]"
click at [276, 444] on button "Confirm" at bounding box center [277, 444] width 51 height 23
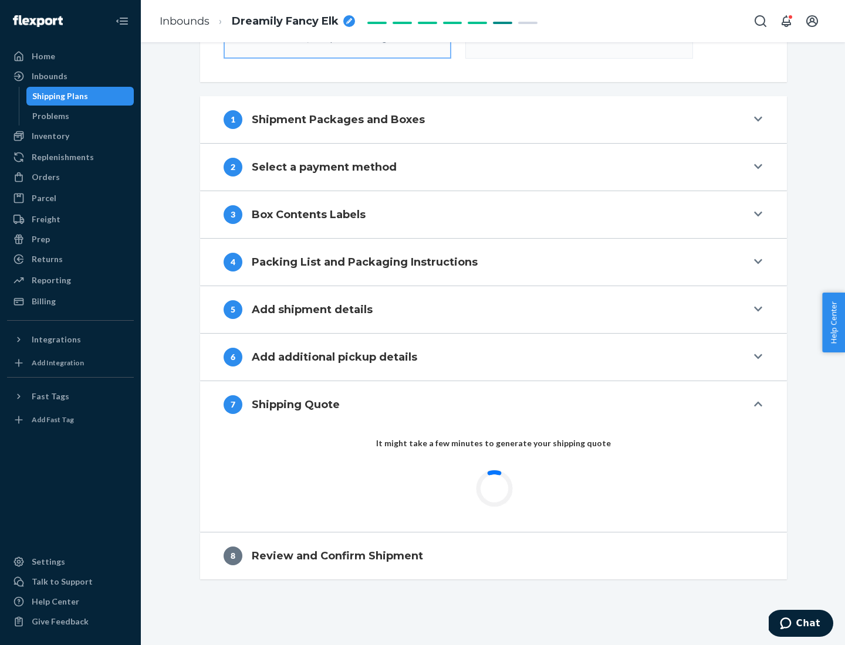
scroll to position [421, 0]
